Goal: Information Seeking & Learning: Learn about a topic

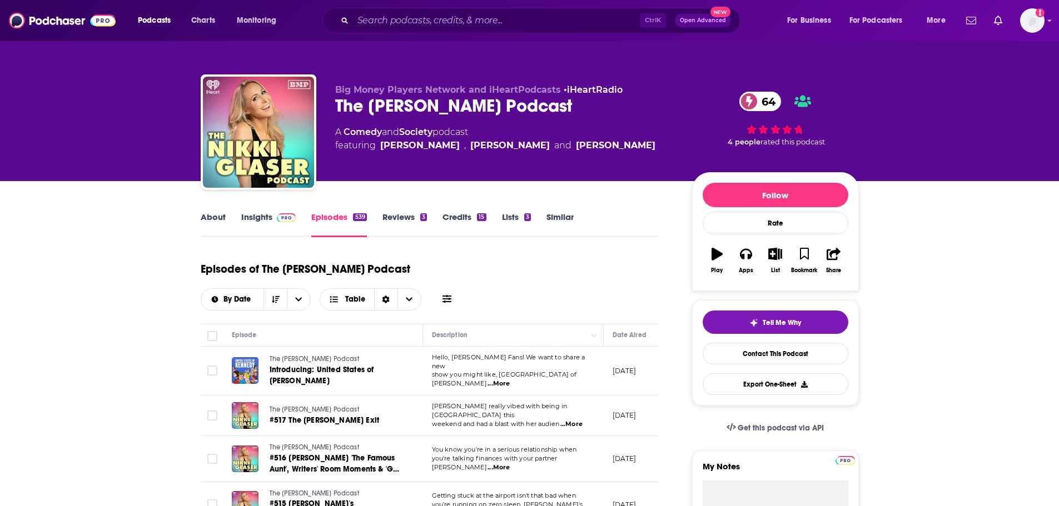
scroll to position [195, 0]
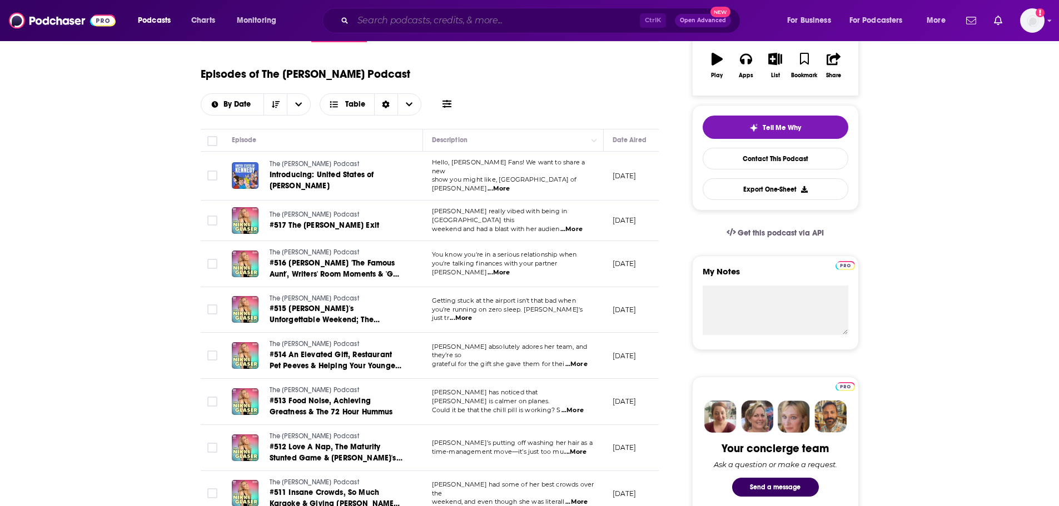
click at [490, 19] on input "Search podcasts, credits, & more..." at bounding box center [496, 21] width 287 height 18
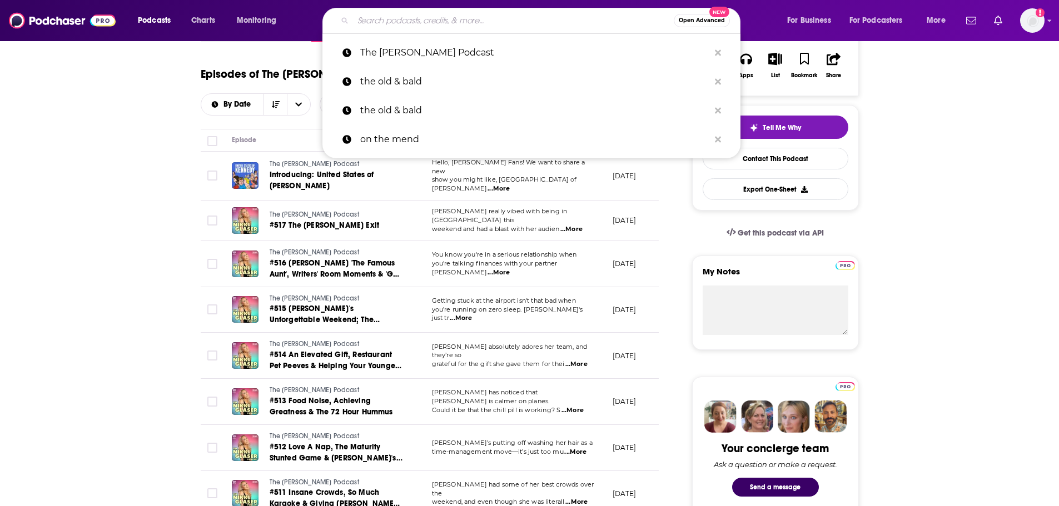
paste input "Old & Bald"
type input "Old & Bald"
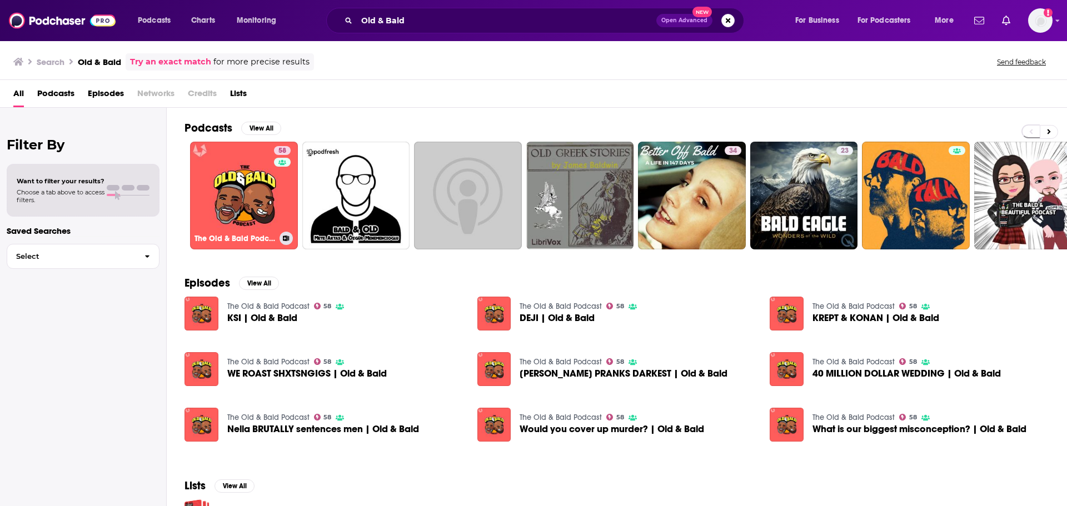
click at [277, 172] on div "58" at bounding box center [283, 189] width 19 height 86
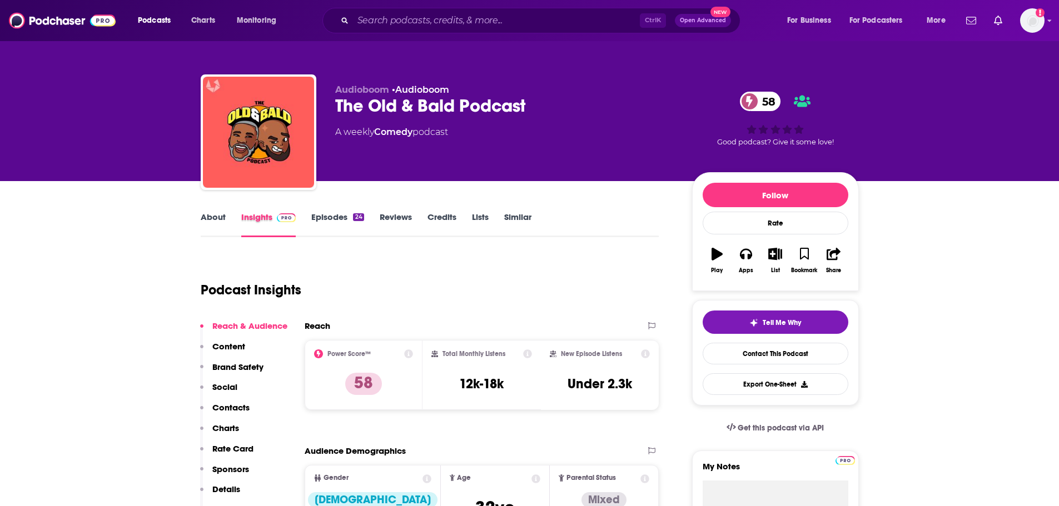
click at [305, 221] on div "Insights" at bounding box center [276, 225] width 71 height 26
click at [320, 221] on link "Episodes 24" at bounding box center [337, 225] width 52 height 26
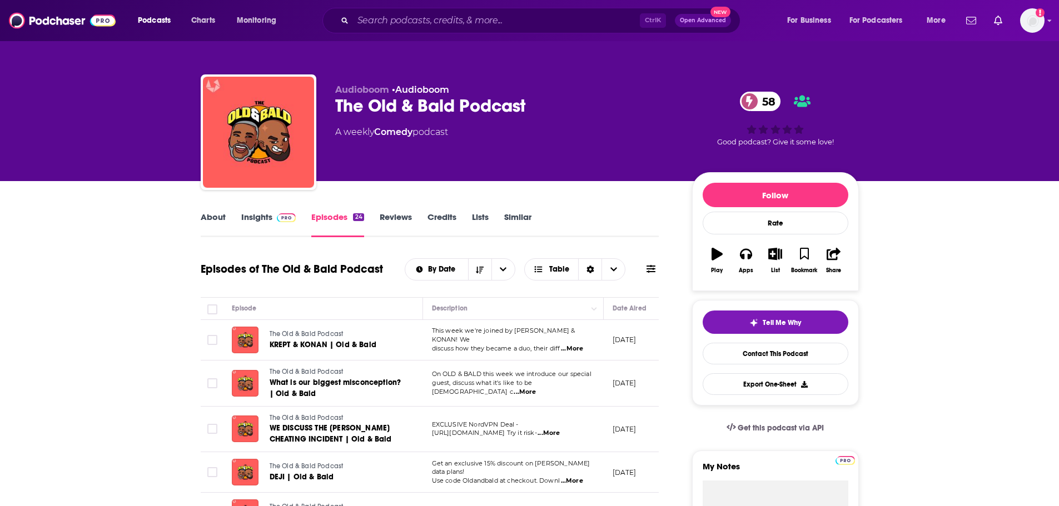
click at [217, 232] on link "About" at bounding box center [213, 225] width 25 height 26
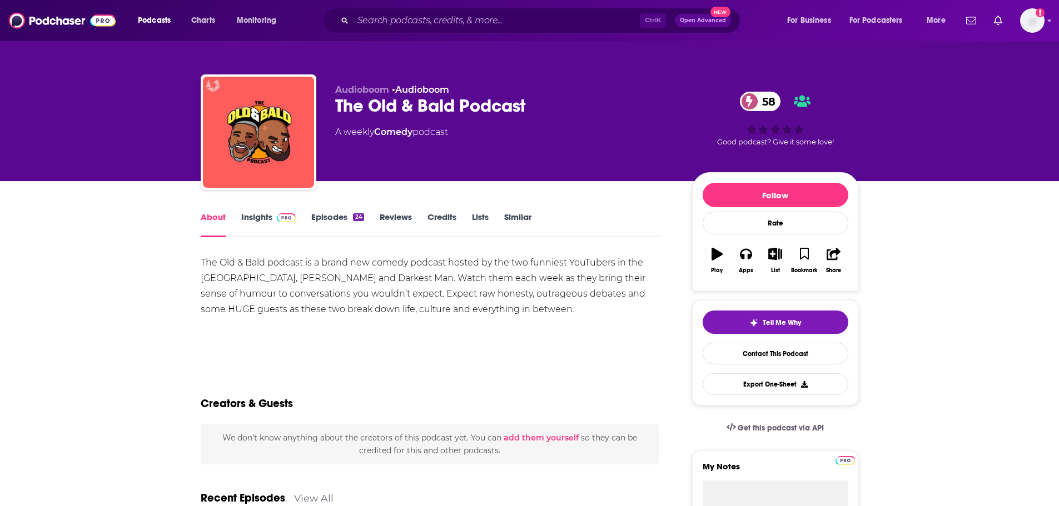
drag, startPoint x: 418, startPoint y: 191, endPoint x: 303, endPoint y: 204, distance: 115.9
click at [319, 218] on link "Episodes 24" at bounding box center [337, 225] width 52 height 26
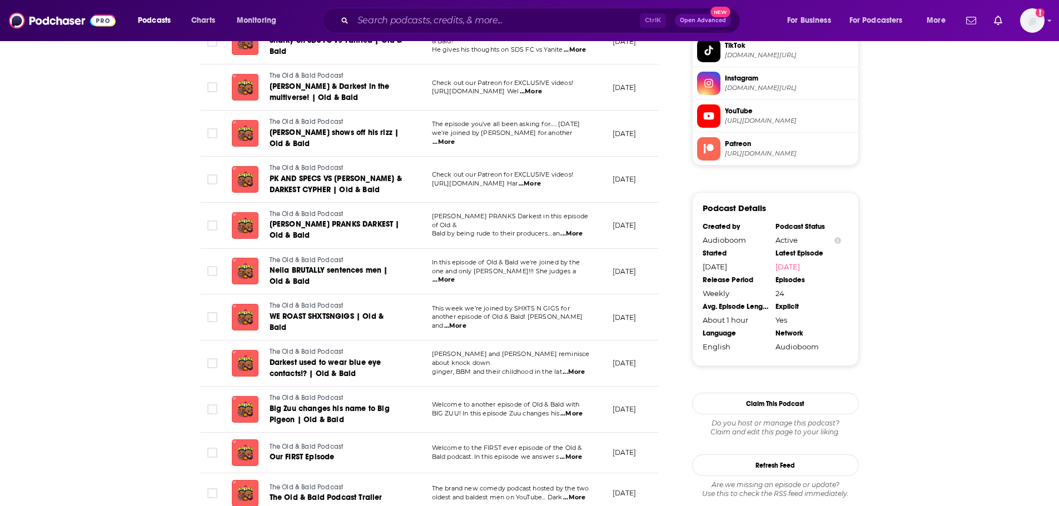
scroll to position [889, 0]
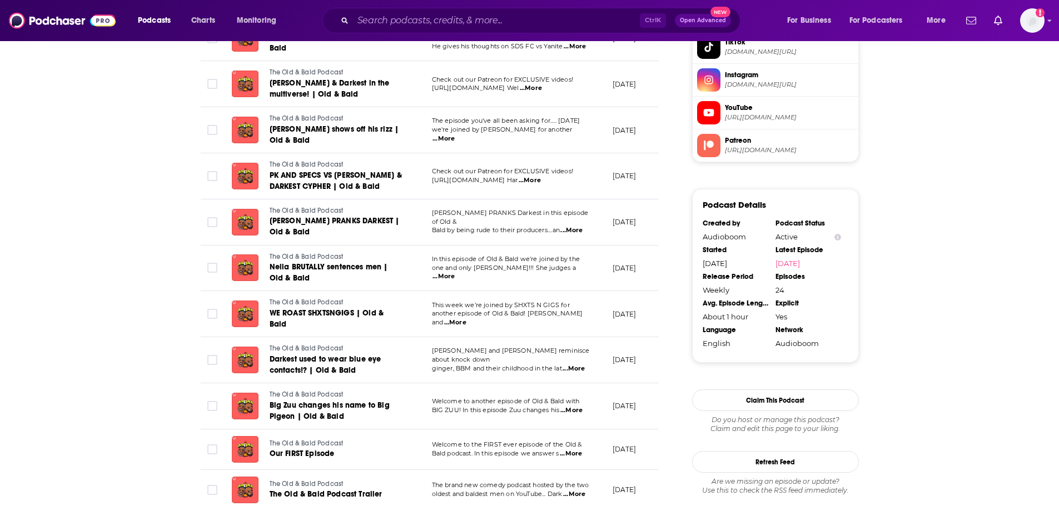
click at [466, 318] on span "...More" at bounding box center [455, 322] width 22 height 9
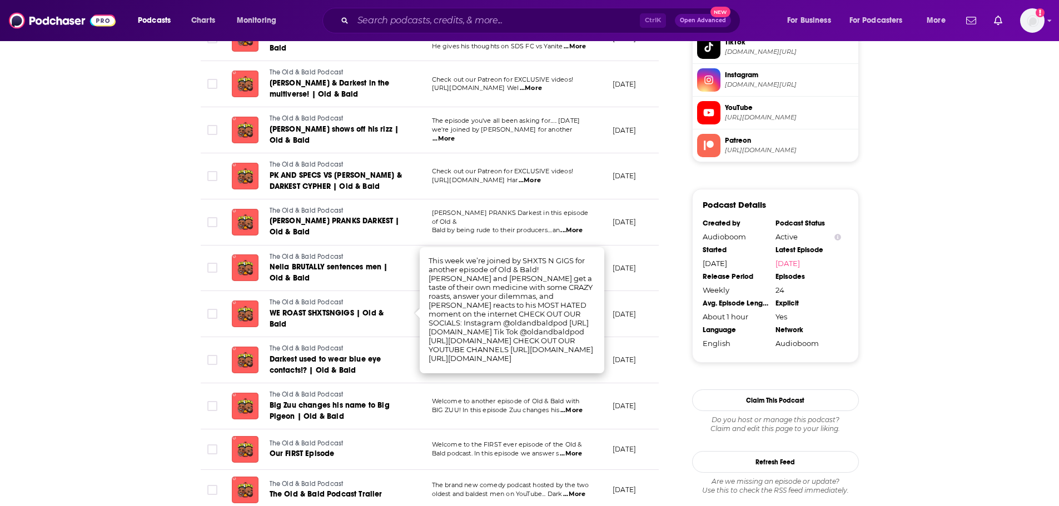
click at [672, 311] on div "About Insights Episodes 24 Reviews Credits Lists Similar Episodes of The Old & …" at bounding box center [437, 50] width 509 height 1459
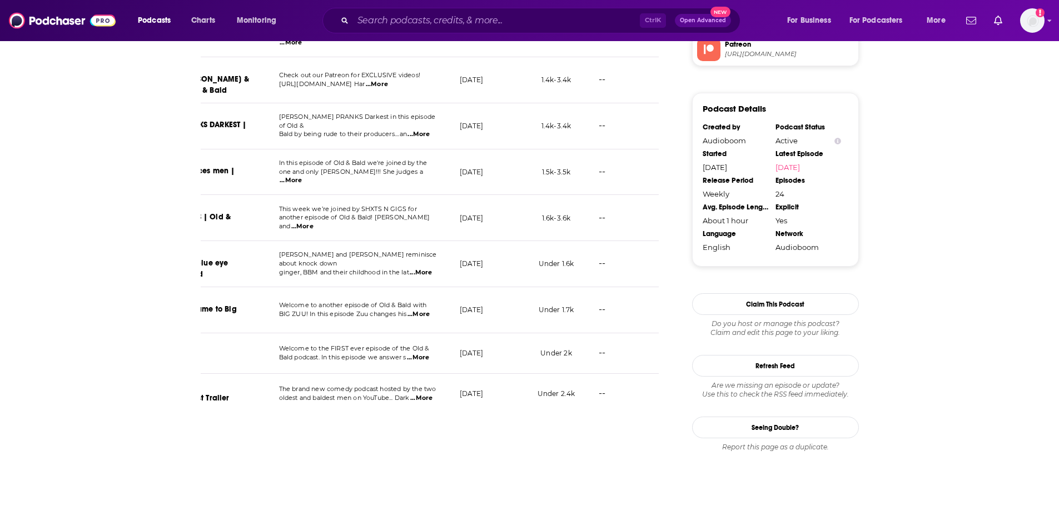
scroll to position [885, 0]
